Goal: Information Seeking & Learning: Find contact information

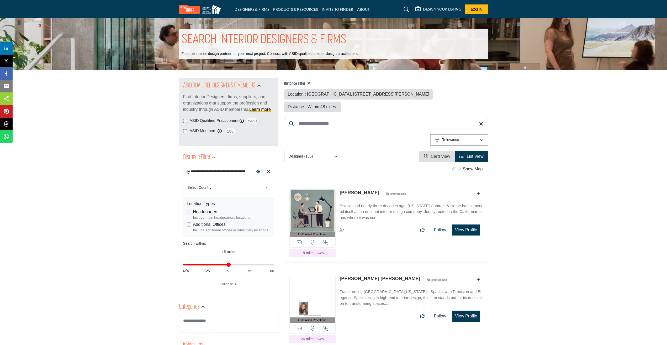
click at [300, 240] on icon at bounding box center [299, 242] width 5 height 5
click at [368, 213] on p "Established nearly three decades ago, California Contract & Home has cemented i…" at bounding box center [410, 212] width 143 height 18
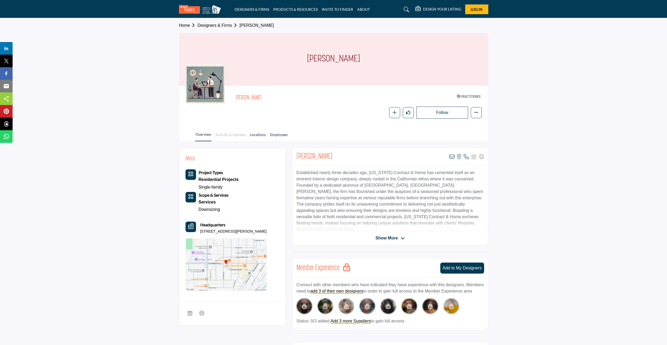
click at [231, 134] on link "Activity & Updates" at bounding box center [230, 136] width 31 height 9
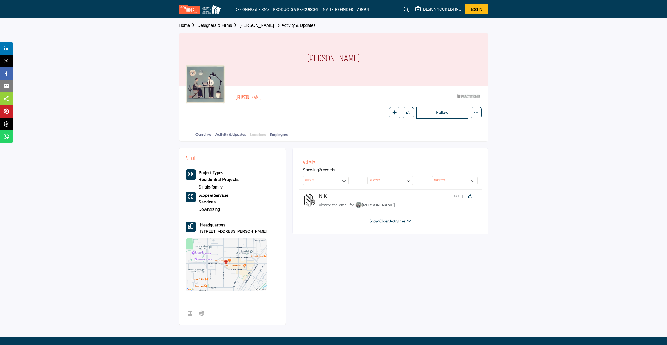
click at [257, 136] on link "Locations" at bounding box center [258, 136] width 16 height 9
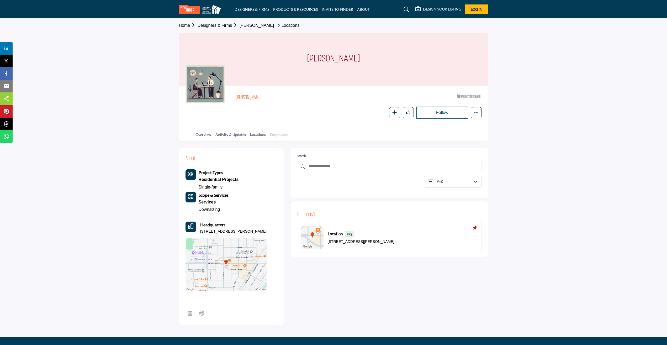
click at [275, 135] on link "Employees" at bounding box center [279, 136] width 18 height 9
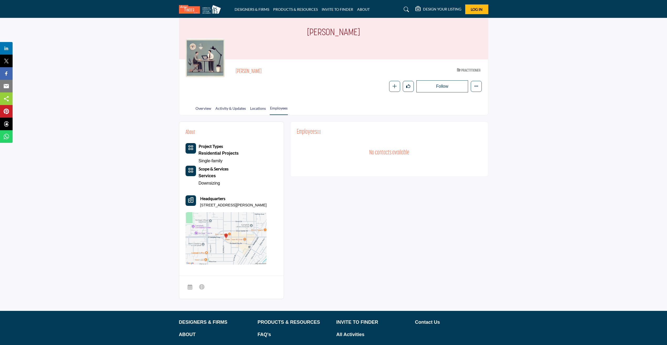
scroll to position [52, 0]
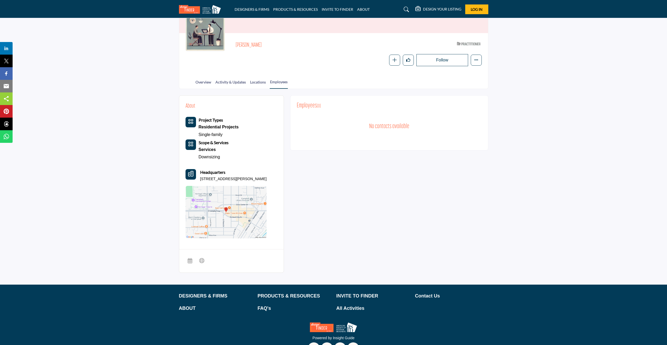
click at [214, 120] on b "Project Types" at bounding box center [211, 119] width 24 height 5
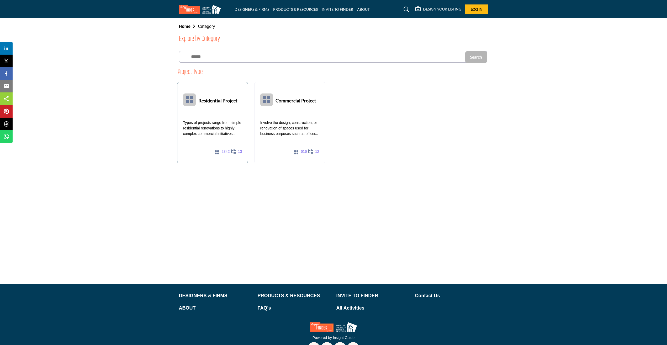
click at [217, 153] on icon at bounding box center [217, 152] width 5 height 5
